Goal: Navigation & Orientation: Find specific page/section

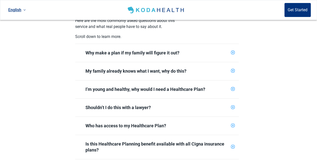
scroll to position [133, 0]
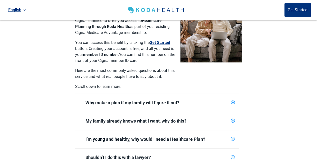
click at [232, 101] on icon "plus-circle" at bounding box center [232, 102] width 3 height 3
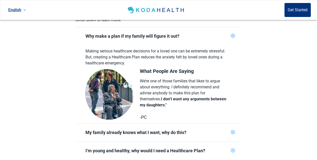
scroll to position [217, 0]
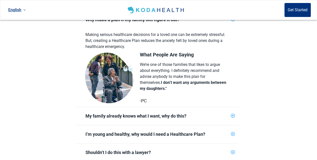
click at [231, 114] on icon "plus-circle" at bounding box center [232, 115] width 3 height 3
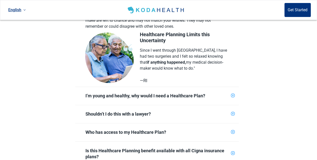
scroll to position [350, 0]
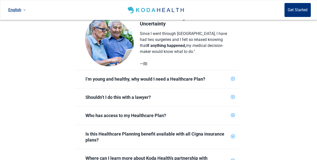
click at [233, 77] on icon "plus-circle" at bounding box center [232, 78] width 3 height 3
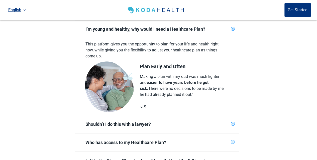
scroll to position [417, 0]
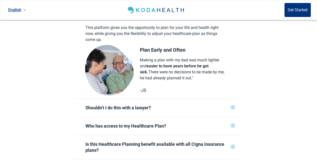
click at [232, 107] on icon "plus-circle" at bounding box center [233, 108] width 2 height 2
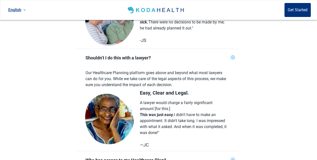
scroll to position [500, 0]
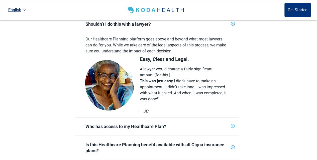
drag, startPoint x: 244, startPoint y: 85, endPoint x: 197, endPoint y: 103, distance: 50.2
click at [197, 109] on div "—JC" at bounding box center [182, 112] width 87 height 6
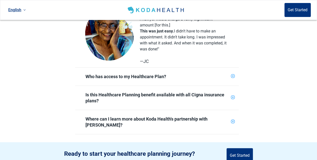
click at [233, 76] on icon "plus-circle" at bounding box center [233, 77] width 2 height 2
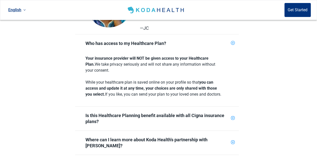
scroll to position [617, 0]
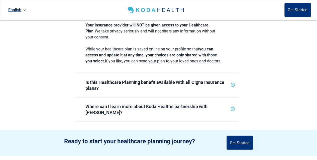
click at [233, 84] on icon "plus-circle" at bounding box center [232, 85] width 3 height 3
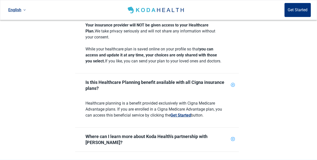
scroll to position [651, 0]
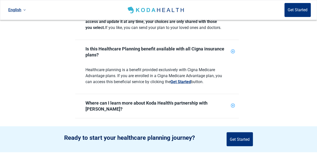
click at [233, 104] on icon "plus-circle" at bounding box center [232, 106] width 4 height 4
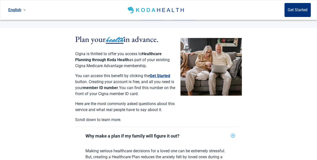
scroll to position [0, 0]
